Goal: Task Accomplishment & Management: Manage account settings

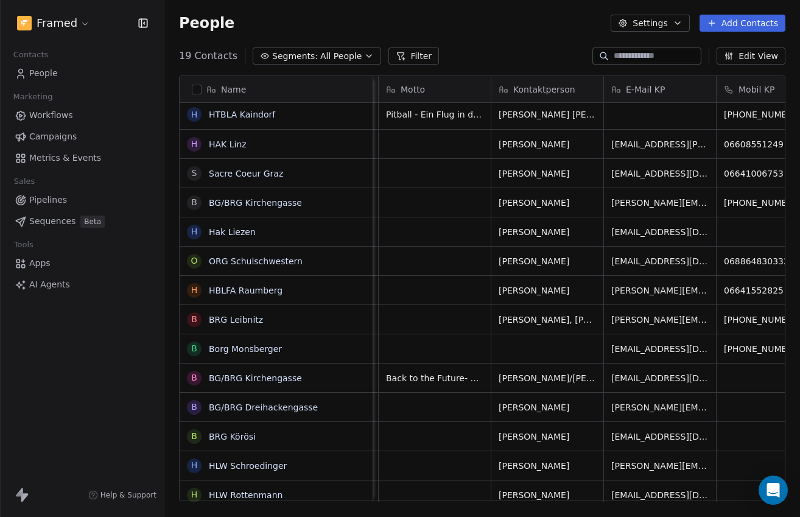
scroll to position [0, 333]
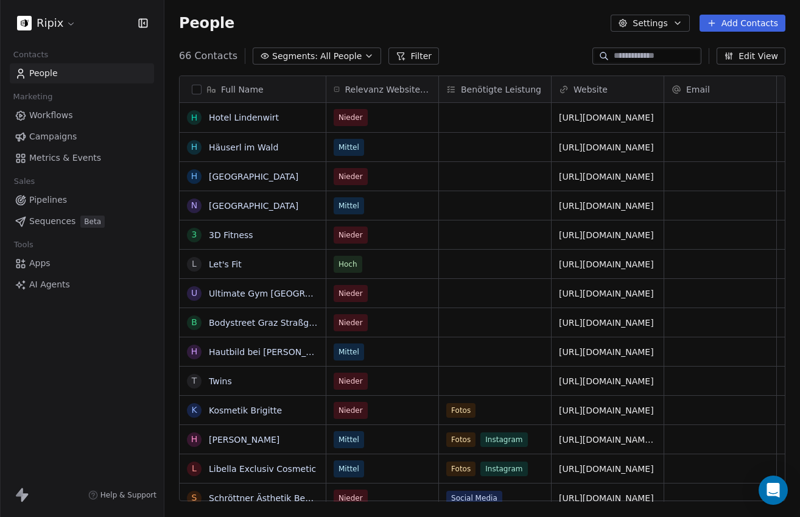
scroll to position [455, 635]
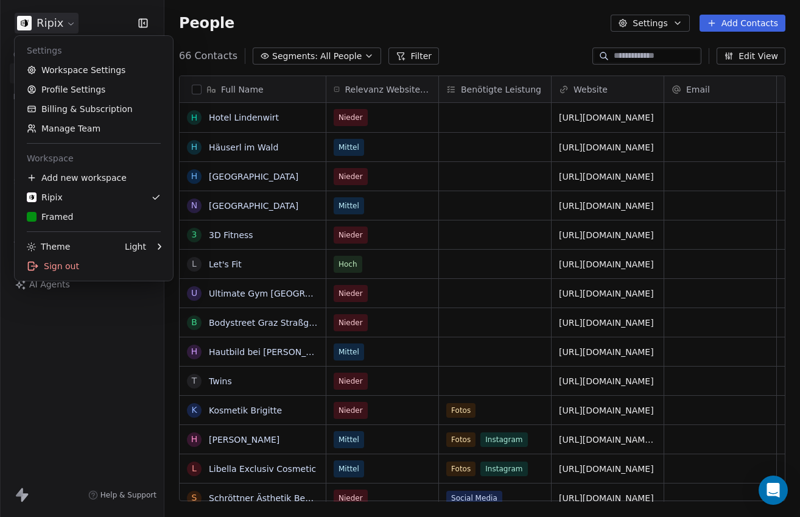
click at [55, 27] on html "Ripix Contacts People Marketing Workflows Campaigns Metrics & Events Sales Pipe…" at bounding box center [400, 258] width 800 height 517
click at [73, 218] on div "Framed" at bounding box center [94, 217] width 134 height 12
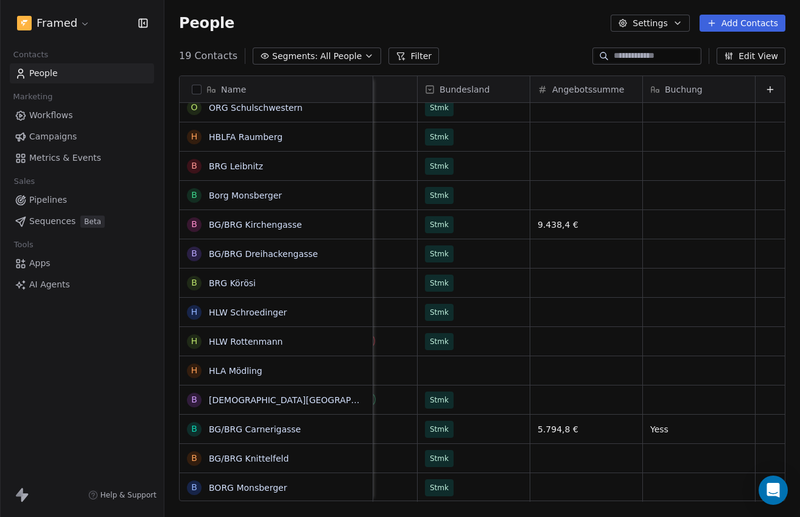
click at [762, 90] on button at bounding box center [769, 89] width 15 height 15
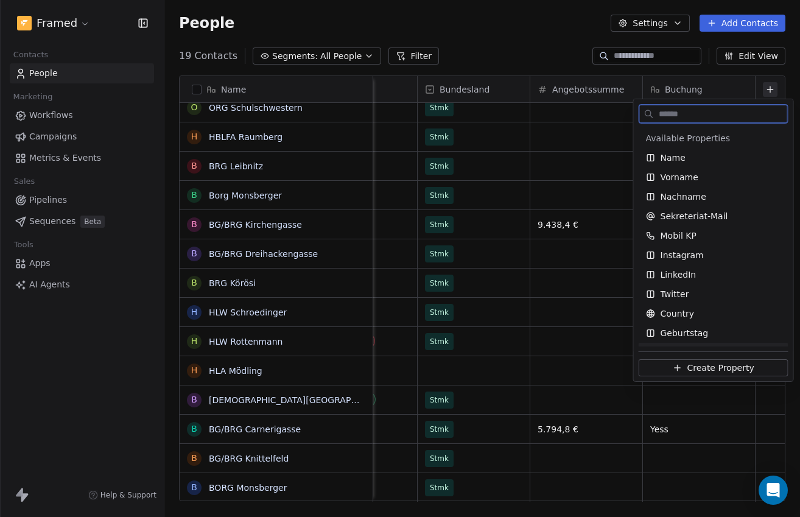
click at [736, 369] on span "Create Property" at bounding box center [719, 367] width 67 height 12
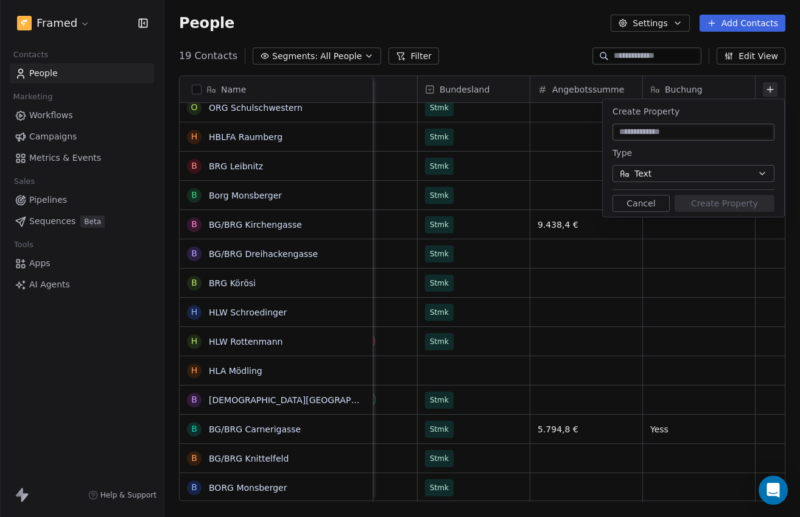
click at [644, 132] on input at bounding box center [693, 132] width 157 height 12
type input "**********"
click at [748, 211] on button "Create Property" at bounding box center [724, 203] width 100 height 17
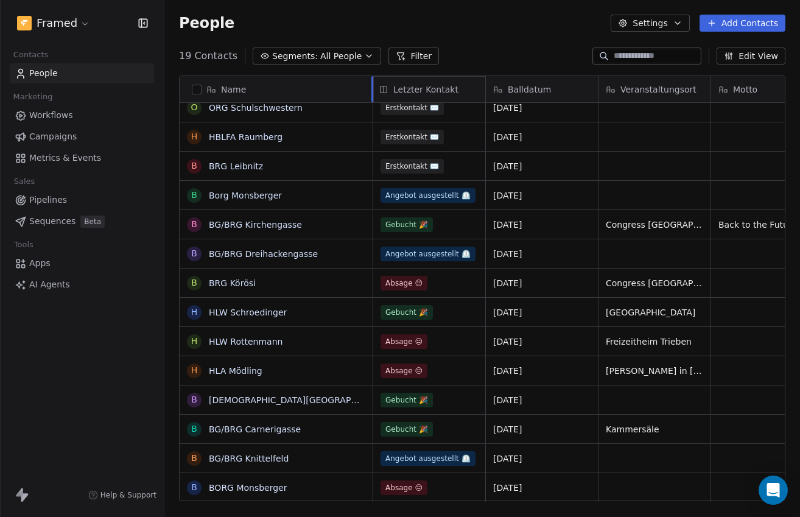
drag, startPoint x: 696, startPoint y: 85, endPoint x: 420, endPoint y: 88, distance: 276.3
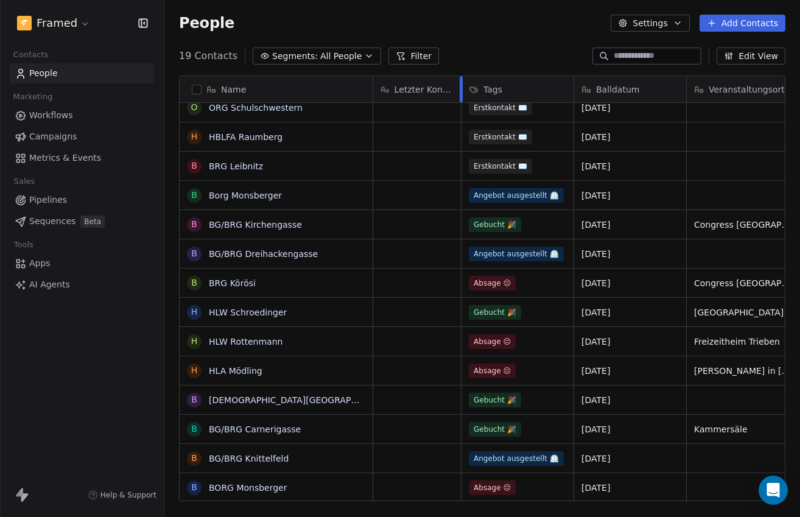
drag, startPoint x: 484, startPoint y: 93, endPoint x: 460, endPoint y: 92, distance: 24.4
click at [460, 92] on div at bounding box center [460, 89] width 3 height 26
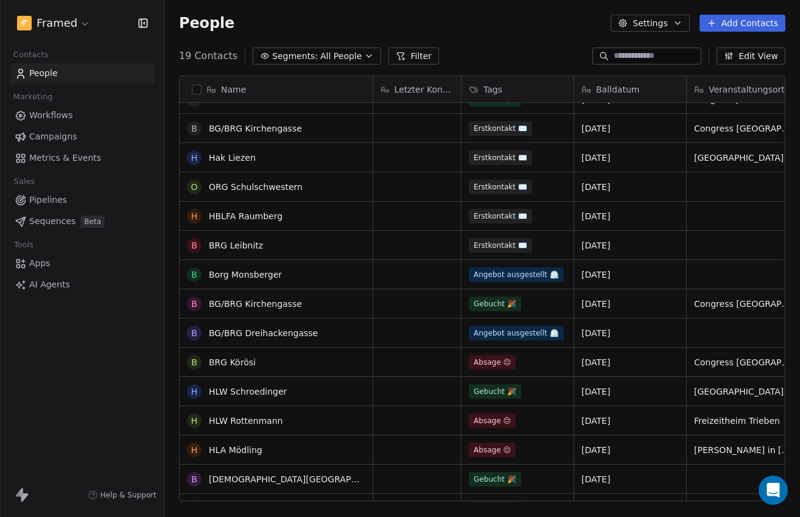
scroll to position [62, 0]
